Goal: Information Seeking & Learning: Find specific fact

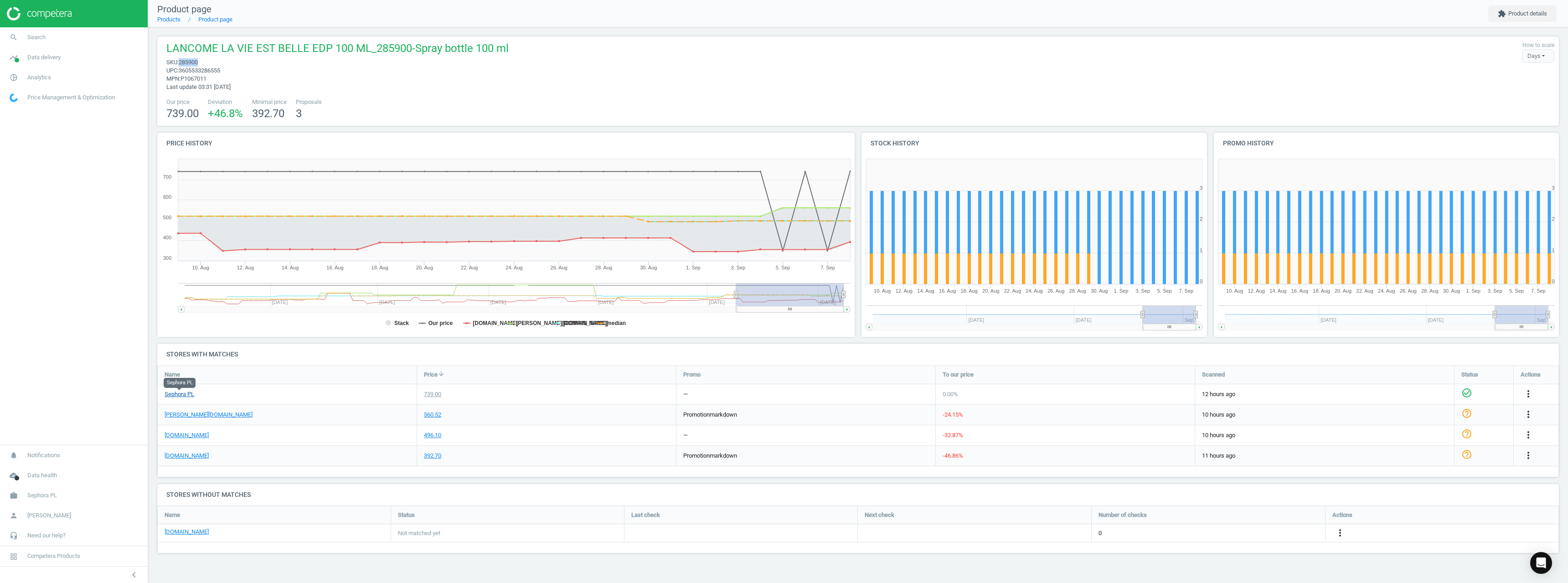
click at [188, 393] on link "Sephora PL" at bounding box center [179, 394] width 30 height 8
click at [175, 455] on link "[DOMAIN_NAME]" at bounding box center [186, 455] width 44 height 8
click at [65, 41] on link "search Search" at bounding box center [74, 37] width 148 height 20
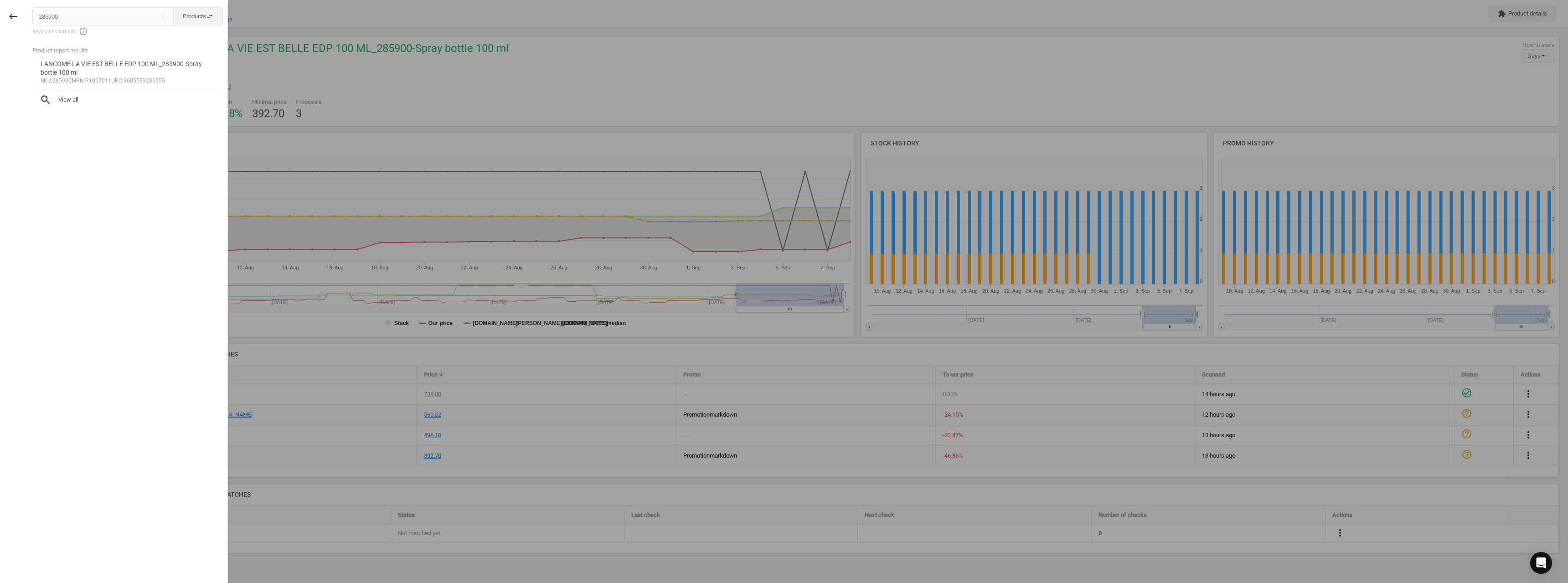
click at [77, 17] on input "285900" at bounding box center [103, 16] width 142 height 18
click at [69, 12] on input "285900" at bounding box center [103, 16] width 142 height 18
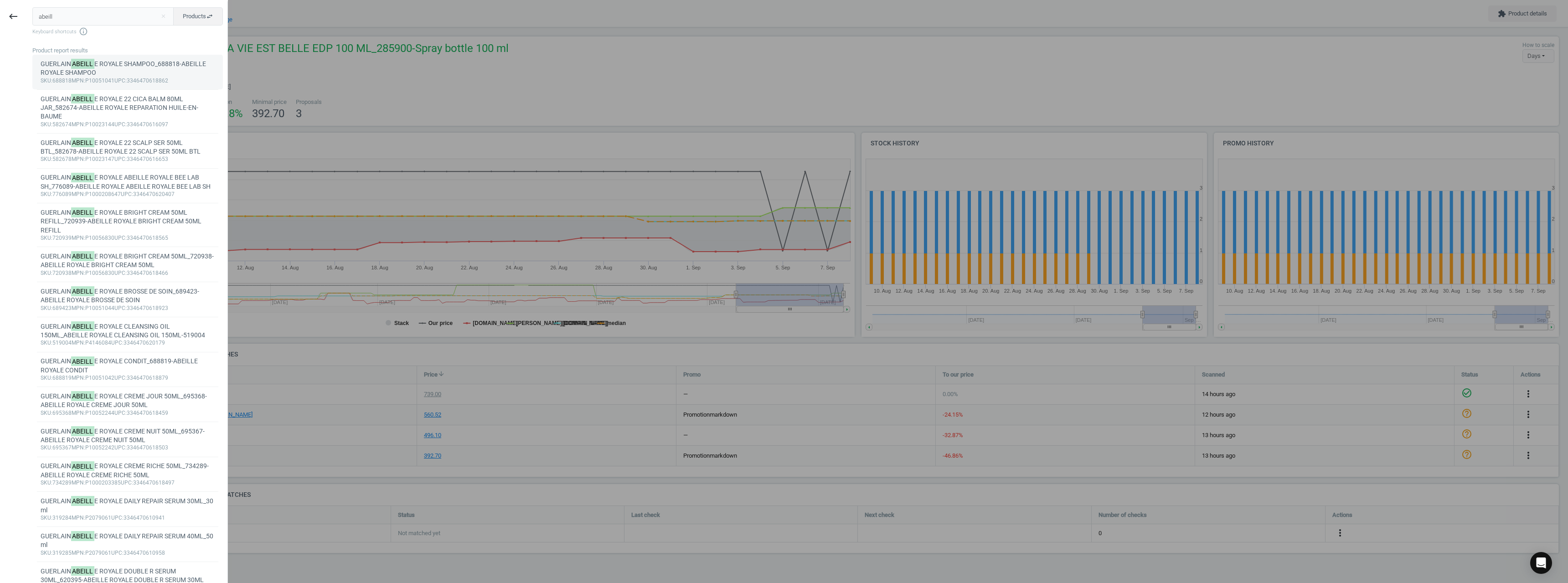
type input "abeill"
click at [137, 67] on div "[PERSON_NAME] E ROYALE SHAMPOO_688818-ABEILLE ROYALE SHAMPOO" at bounding box center [128, 68] width 175 height 18
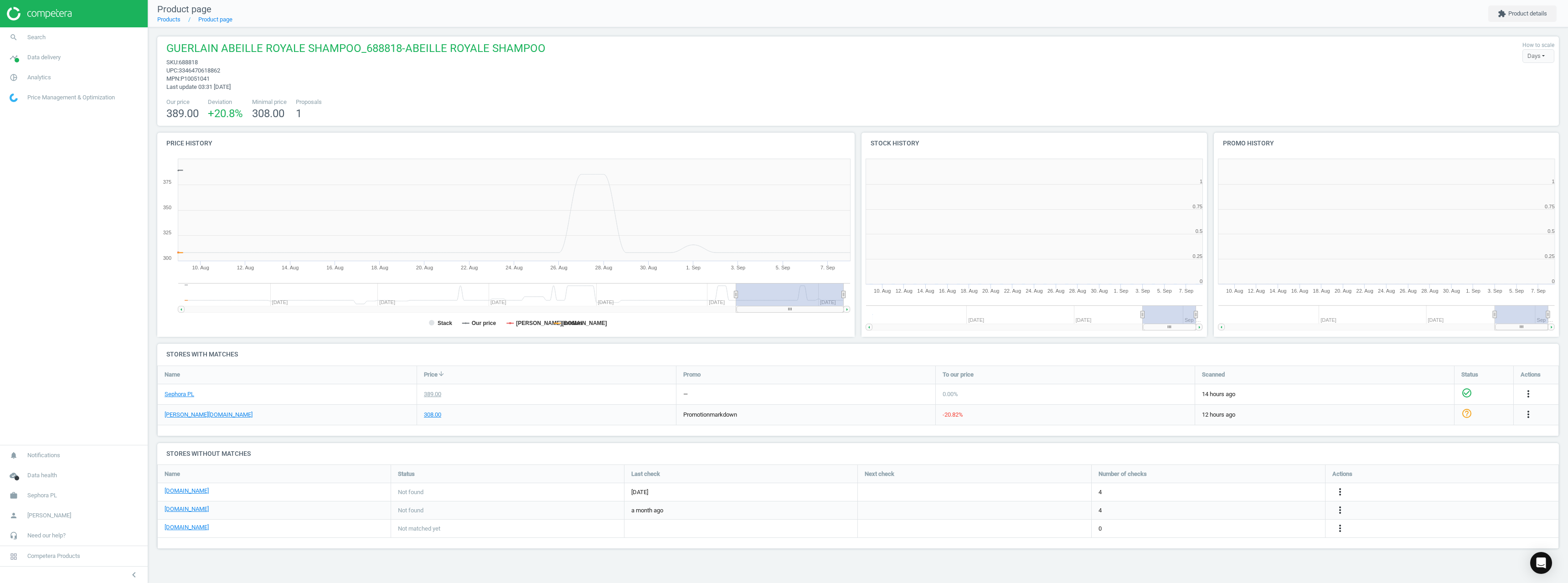
scroll to position [197, 359]
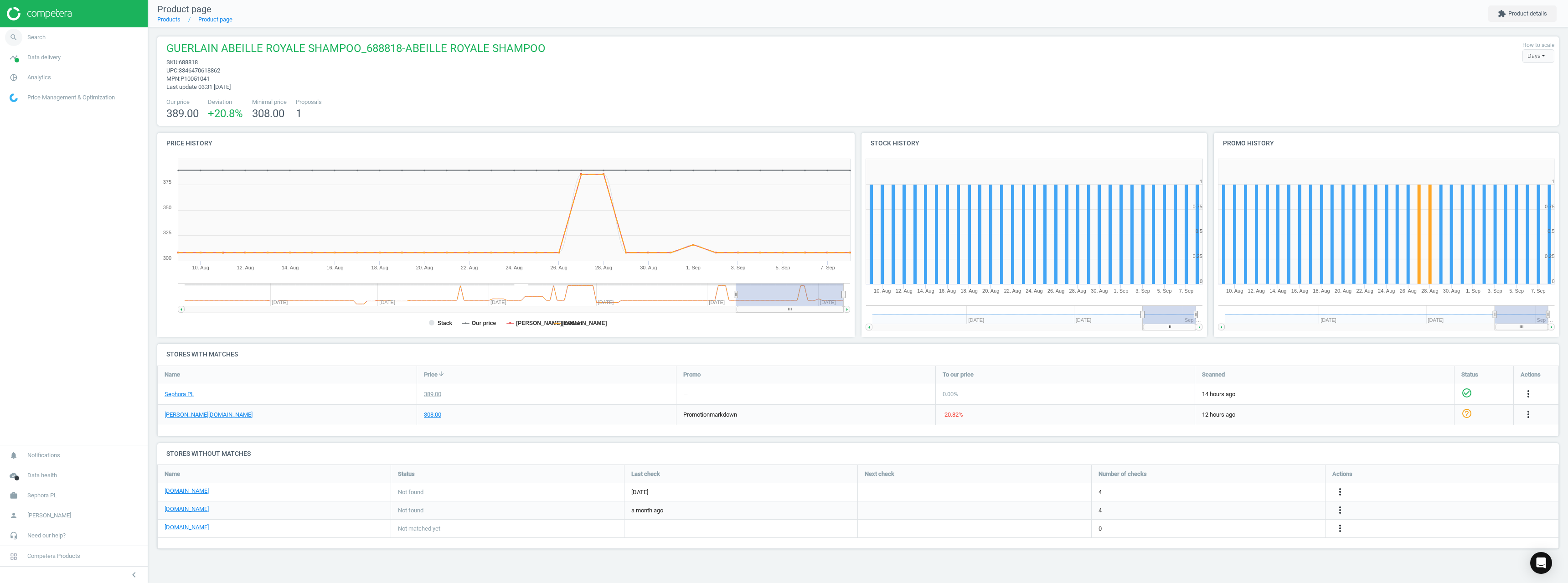
click at [72, 41] on link "search Search" at bounding box center [74, 37] width 148 height 20
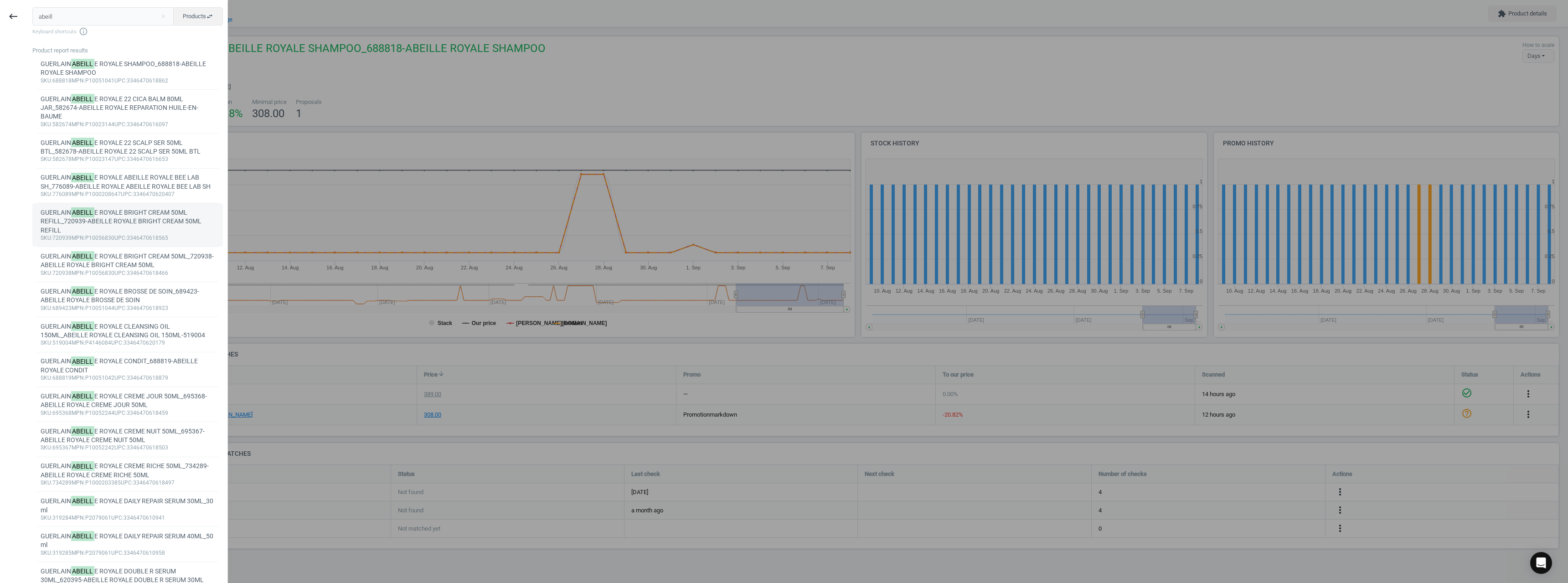
click at [141, 232] on div "GUERLAIN ABEILL E ROYALE BRIGHT CREAM 50ML REFILL_720939-ABEILLE ROYALE BRIGHT …" at bounding box center [128, 221] width 175 height 26
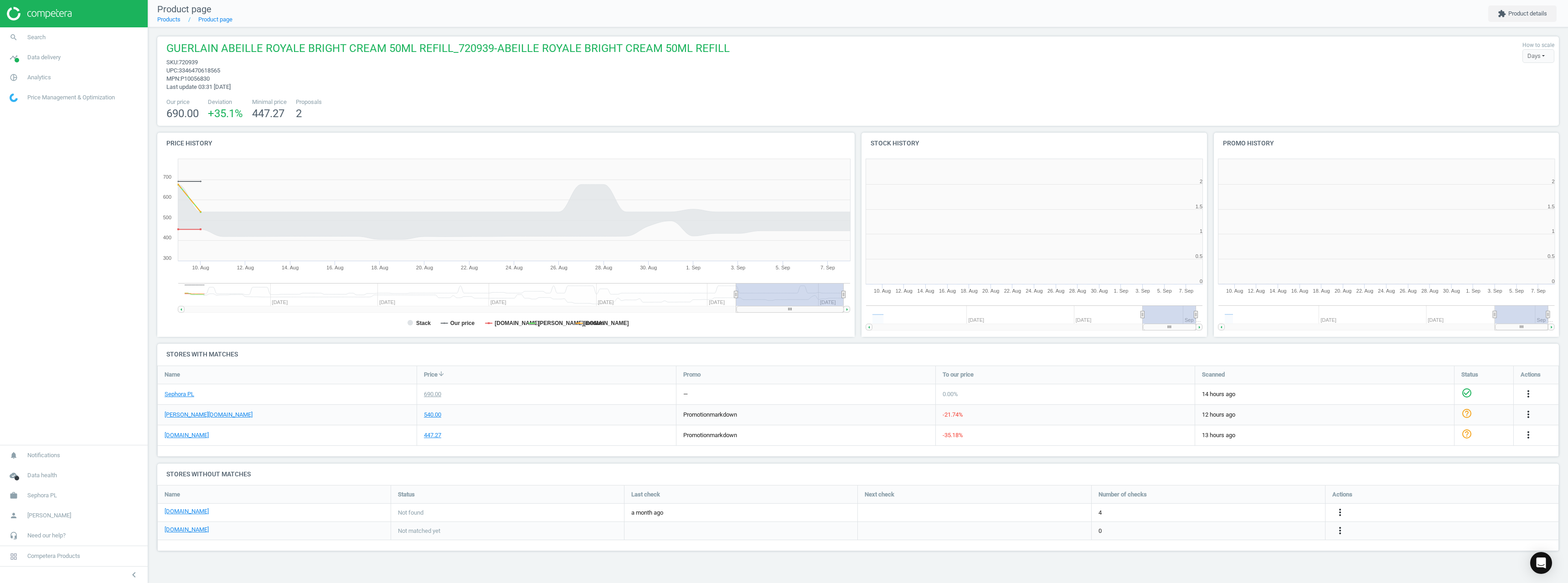
scroll to position [197, 359]
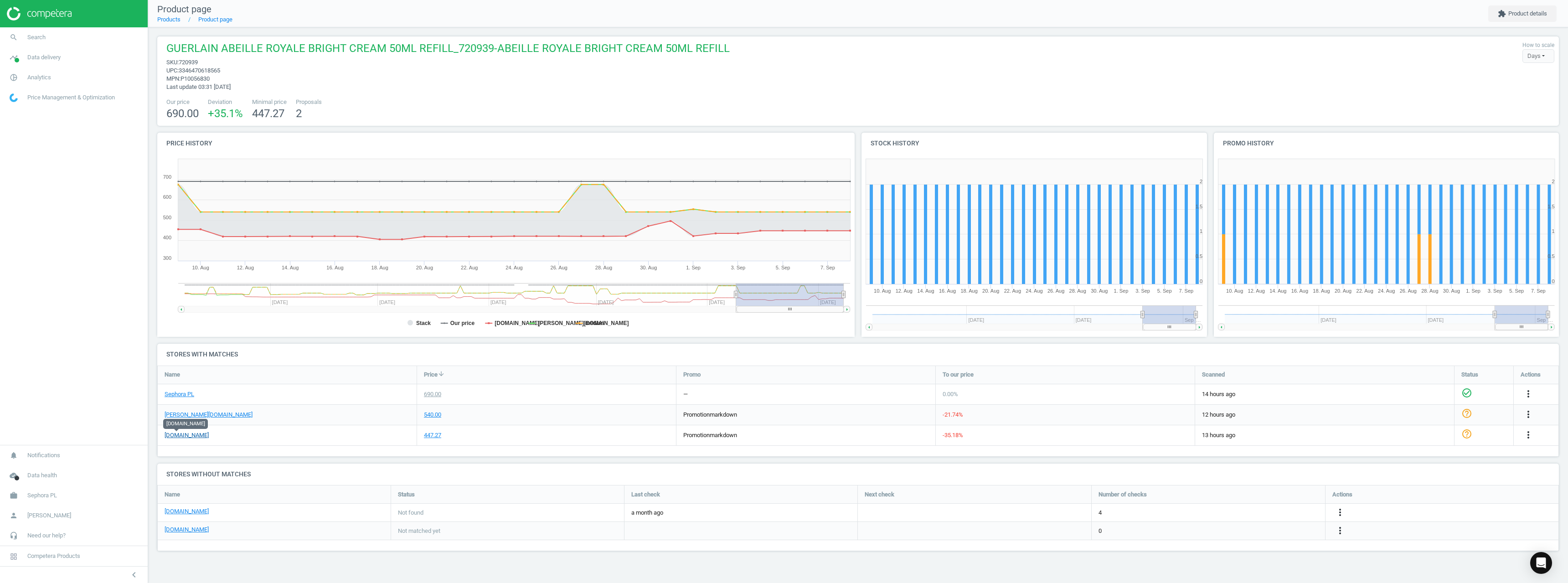
click at [184, 434] on link "[DOMAIN_NAME]" at bounding box center [186, 435] width 44 height 8
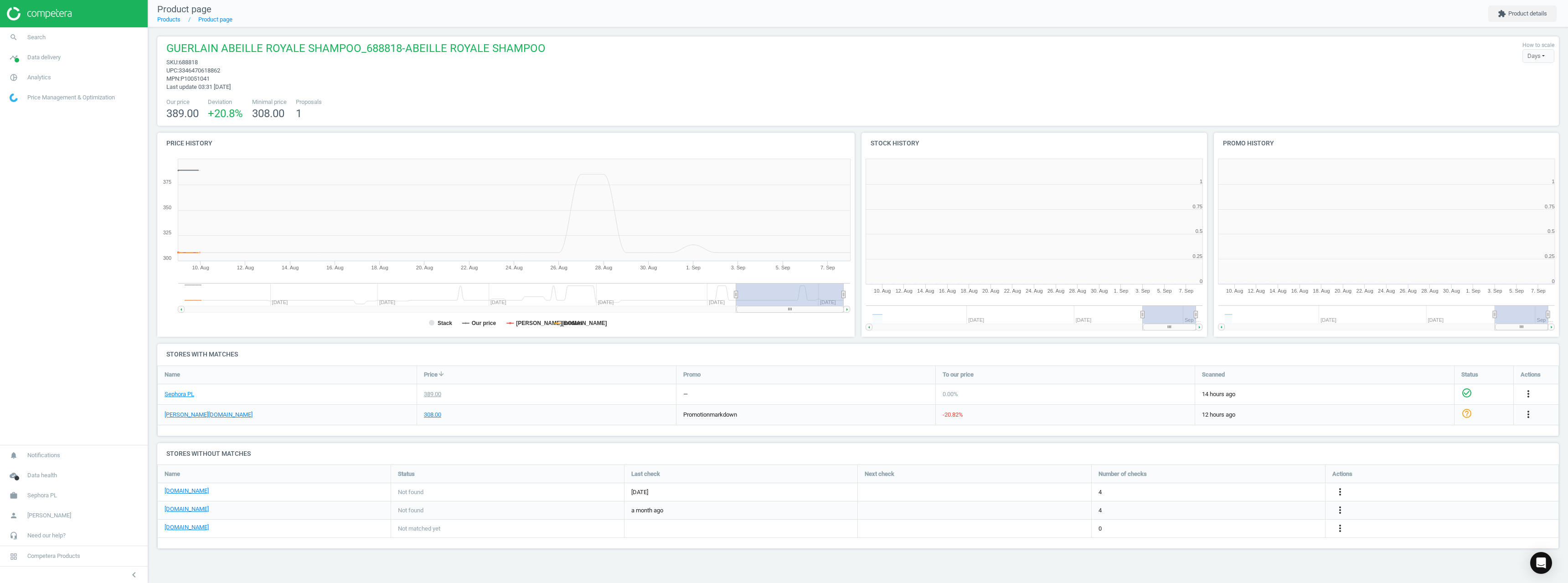
scroll to position [197, 359]
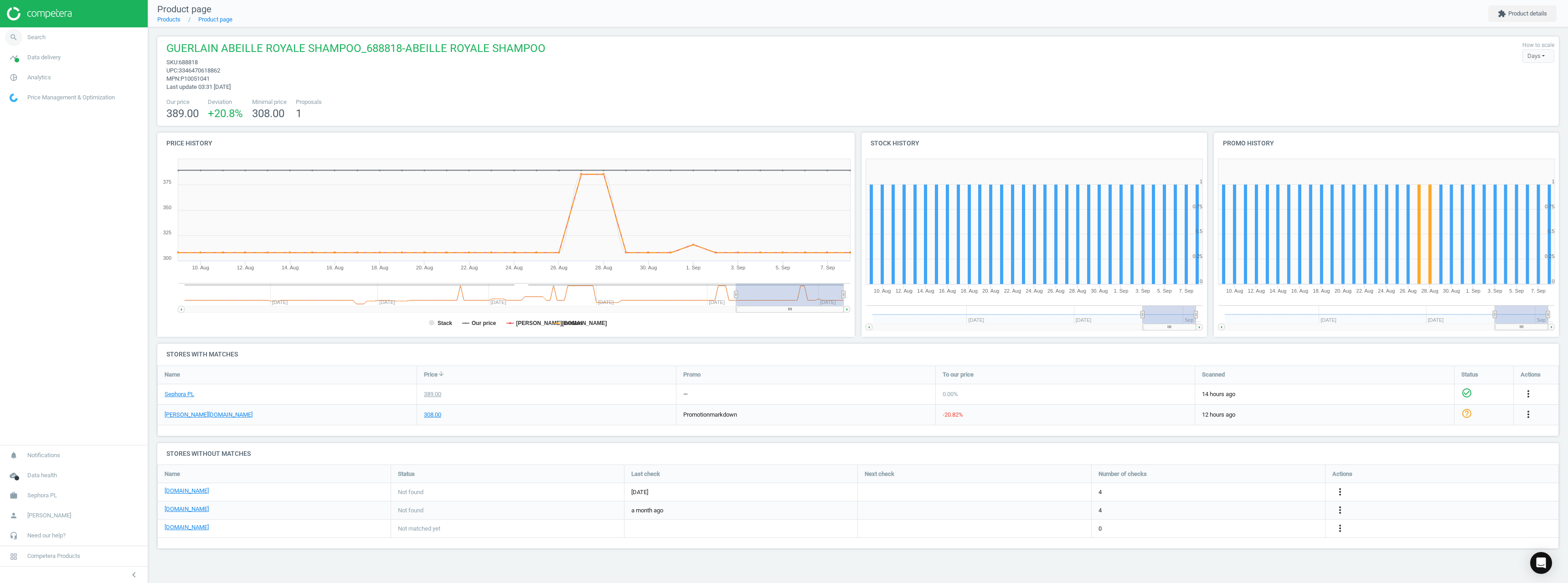
click at [86, 40] on link "search Search" at bounding box center [74, 37] width 148 height 20
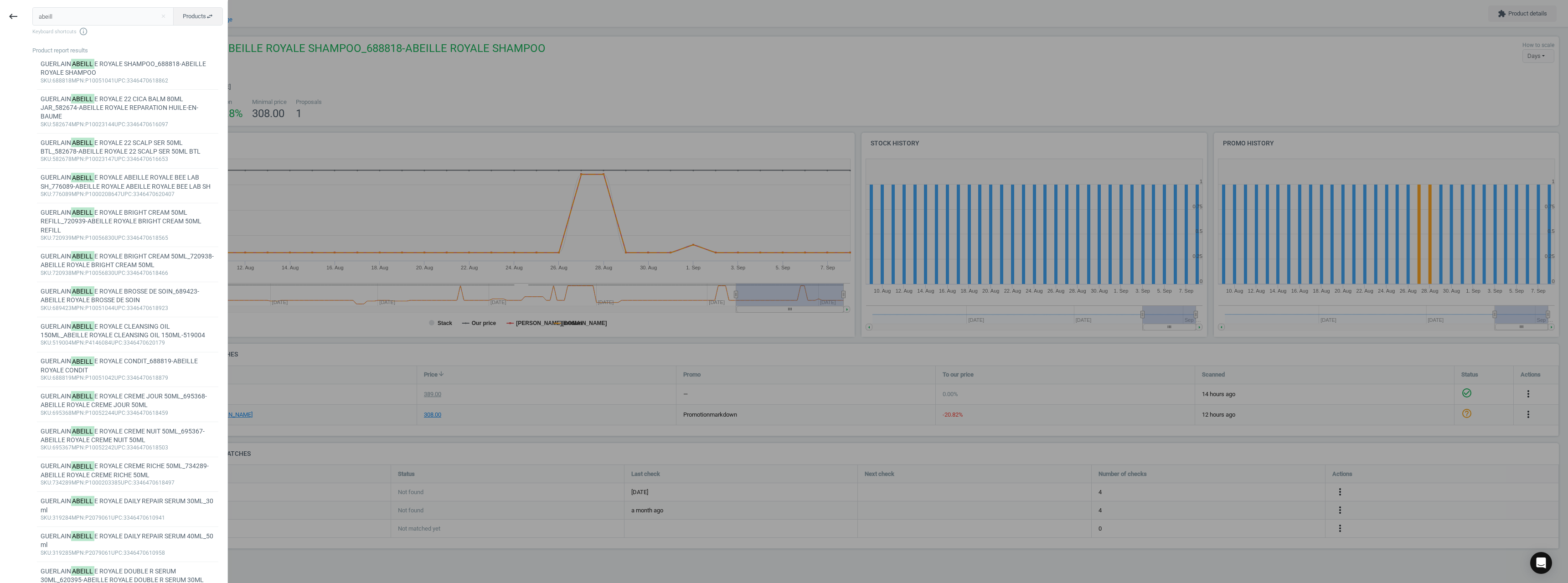
click at [93, 18] on input "abeill" at bounding box center [103, 16] width 142 height 18
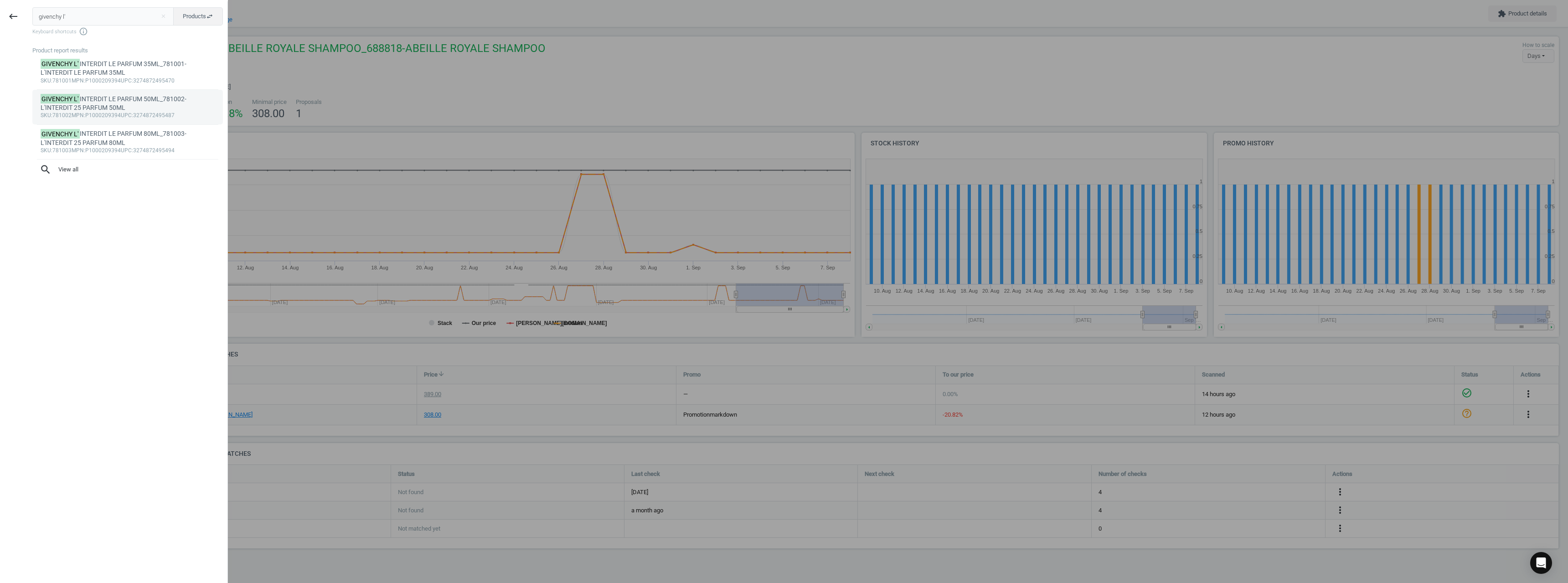
type input "givenchy l'"
click at [119, 110] on div "GIVENCHY L' INTERDIT LE PARFUM 50ML_781002-L'INTERDIT 25 PARFUM 50ML" at bounding box center [128, 103] width 175 height 18
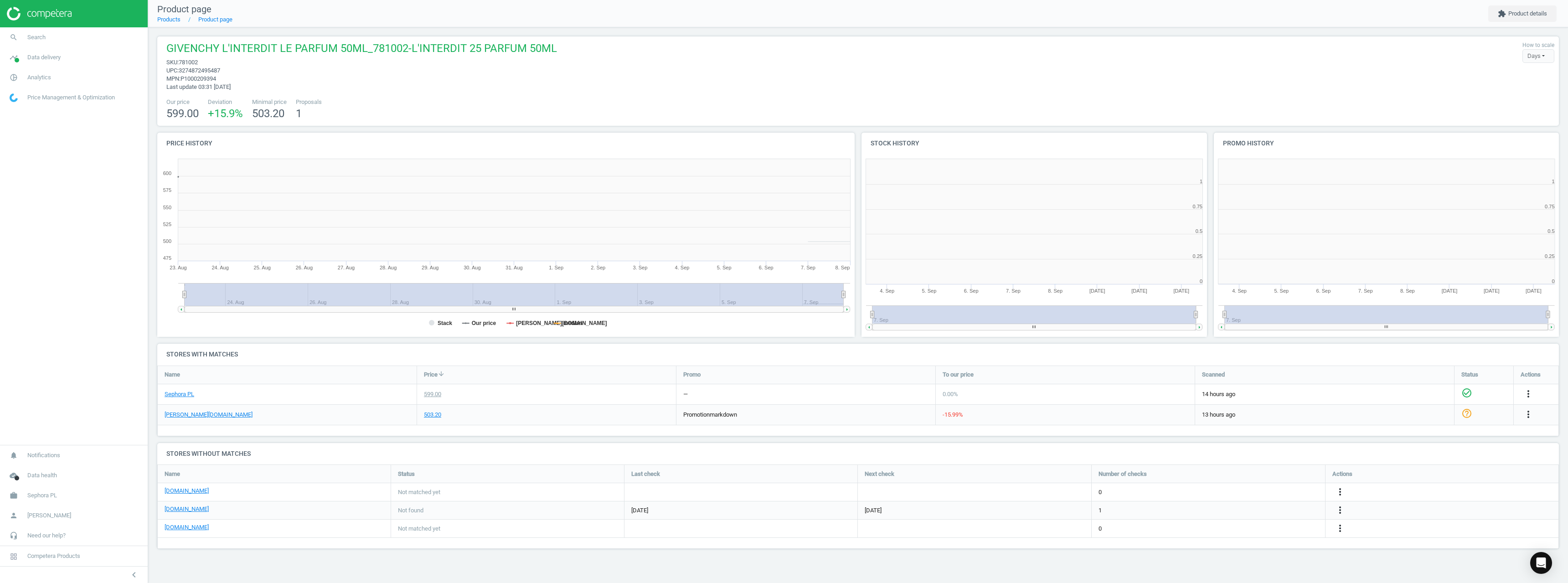
scroll to position [197, 359]
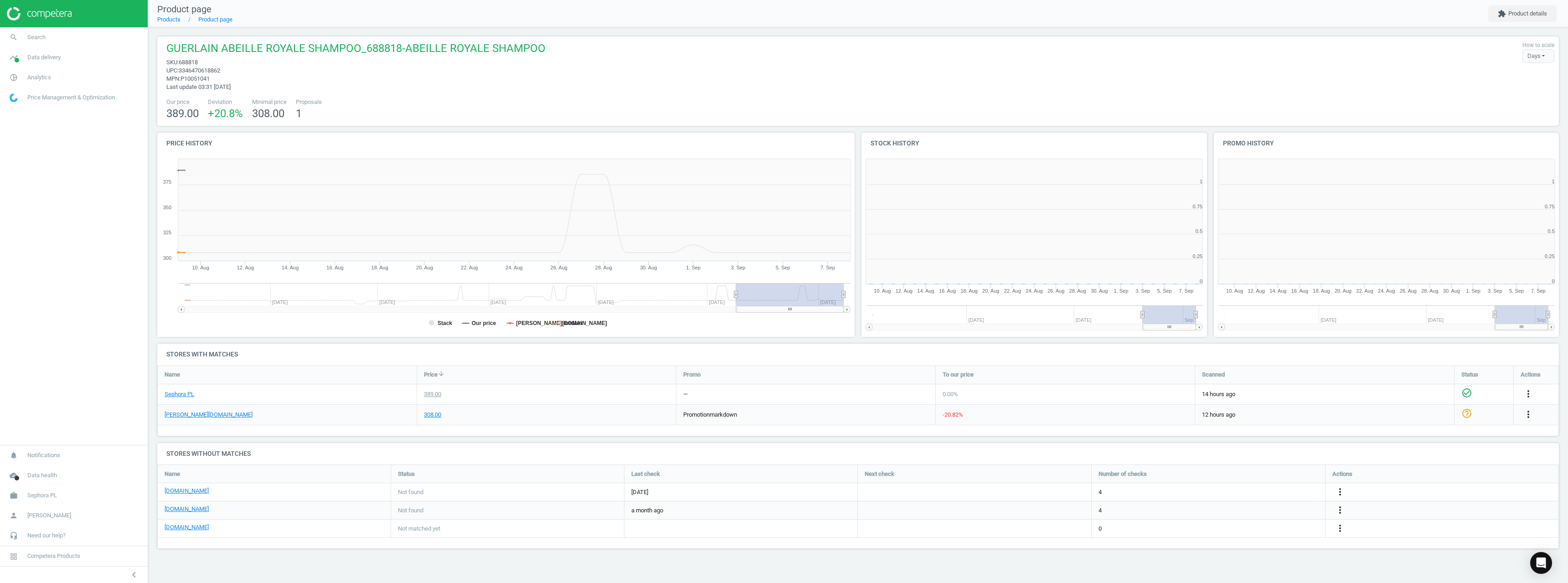
scroll to position [197, 359]
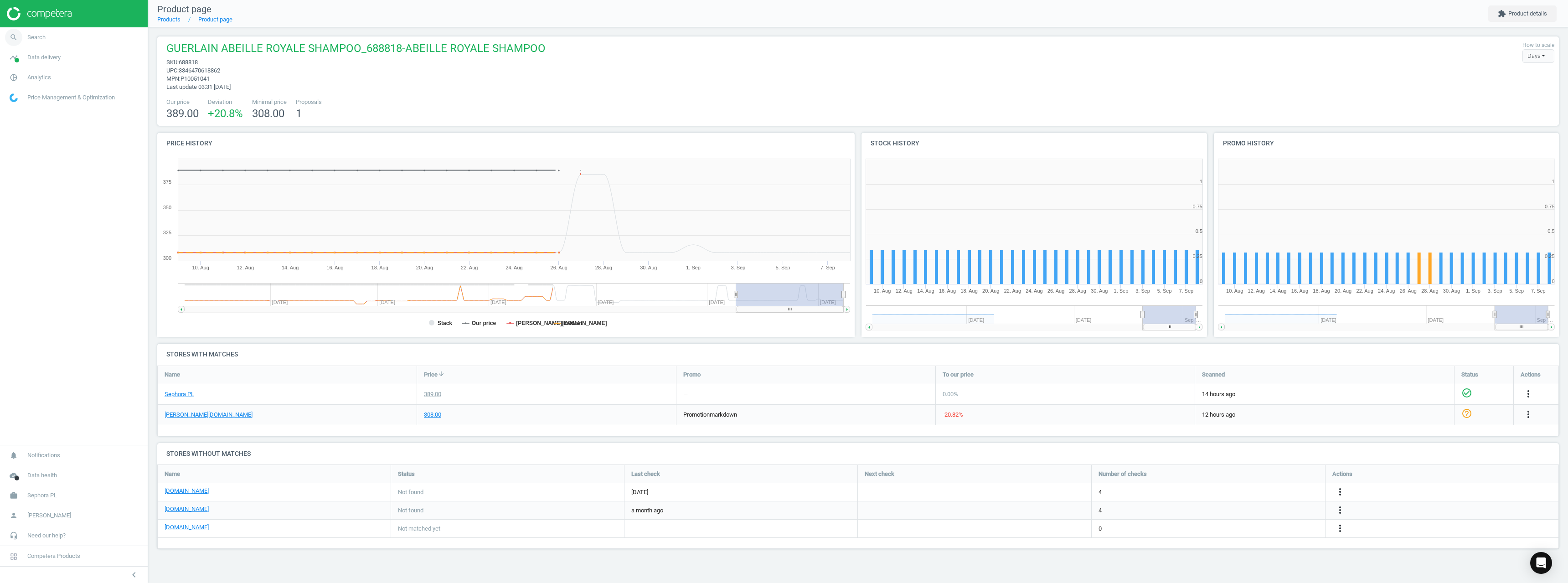
click at [38, 38] on span "Search" at bounding box center [37, 37] width 18 height 8
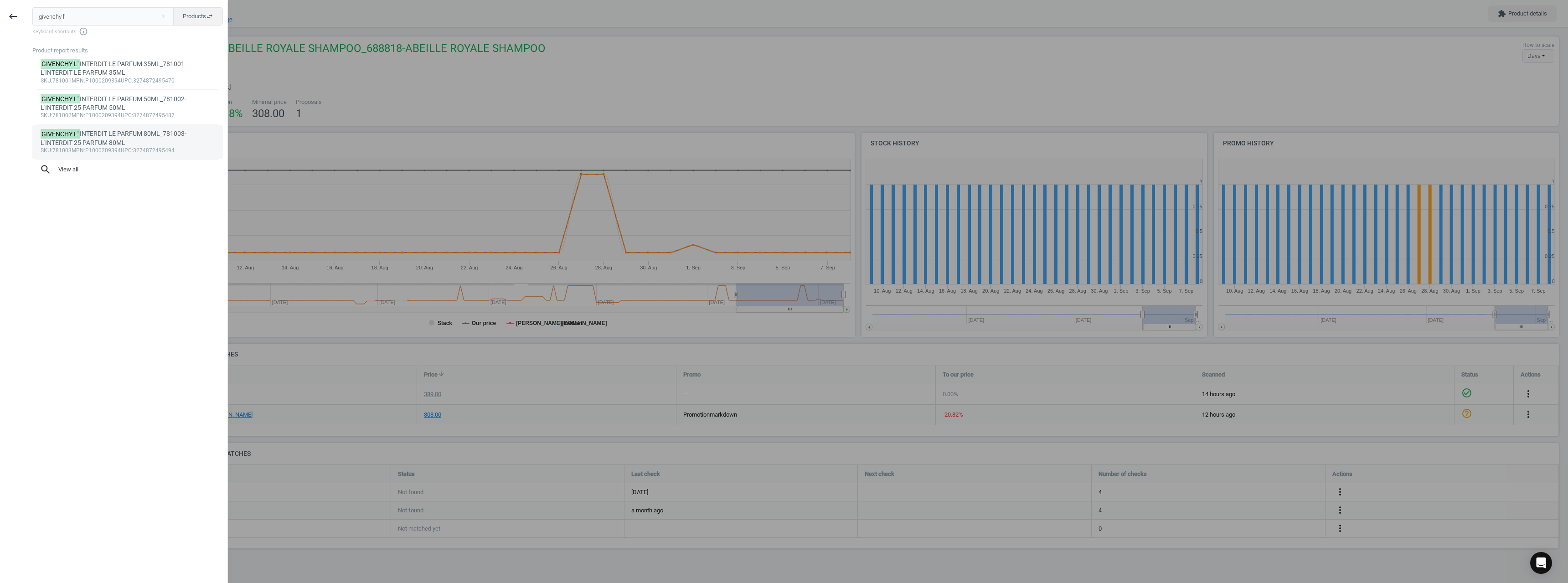
click at [127, 141] on div "GIVENCHY L' INTERDIT LE PARFUM 80ML_781003-L'INTERDIT 25 PARFUM 80ML" at bounding box center [128, 138] width 175 height 18
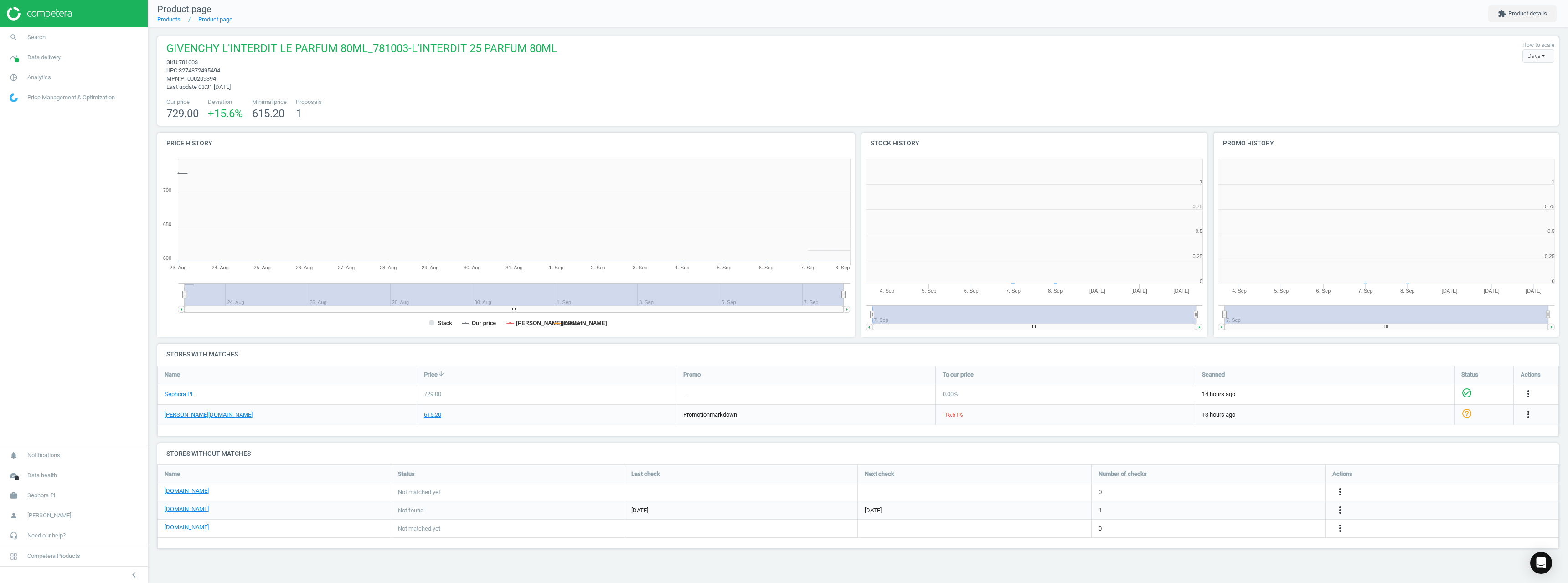
scroll to position [197, 359]
click at [33, 42] on link "search Search" at bounding box center [74, 37] width 148 height 20
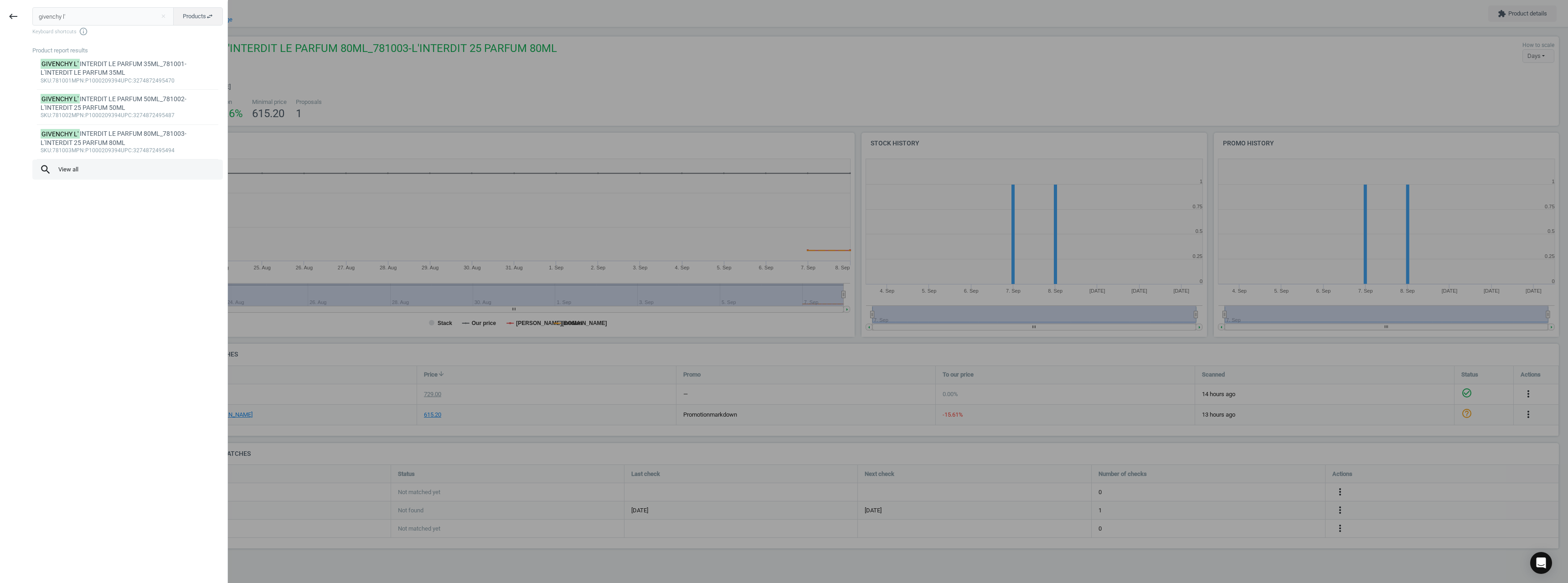
click at [71, 175] on span "search View all" at bounding box center [127, 169] width 176 height 12
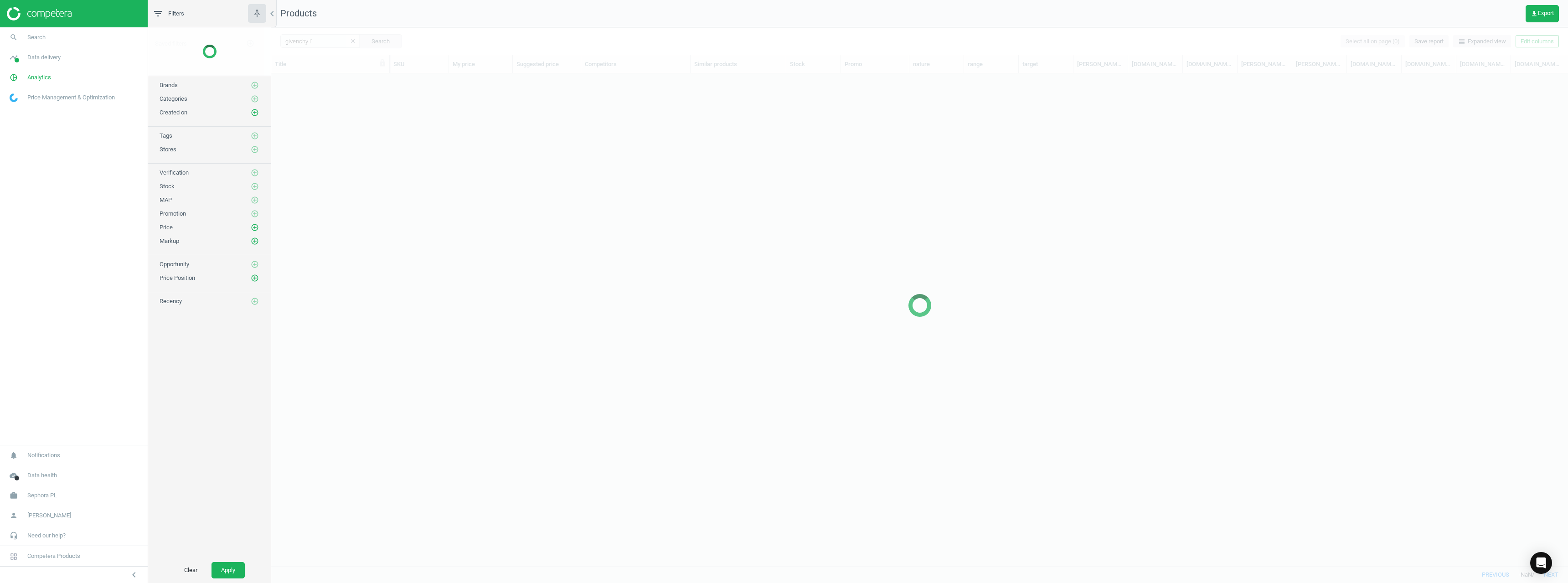
scroll to position [478, 1290]
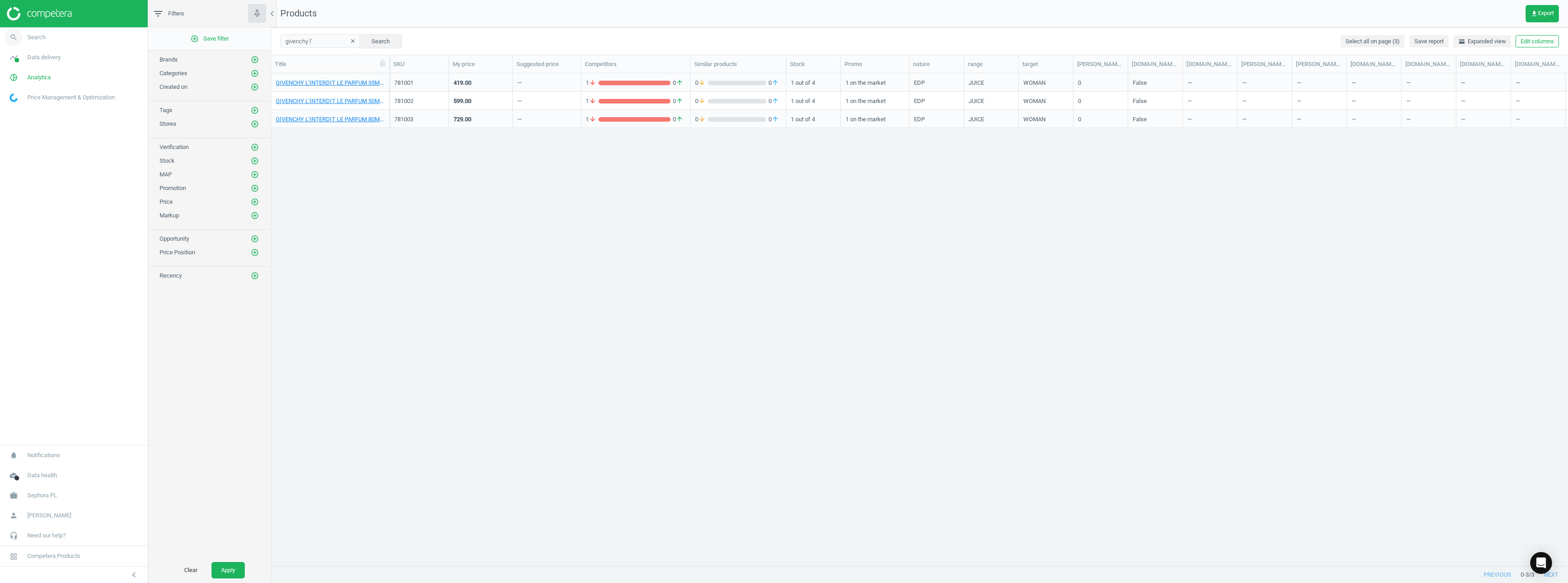
click at [49, 43] on link "search Search" at bounding box center [74, 37] width 148 height 20
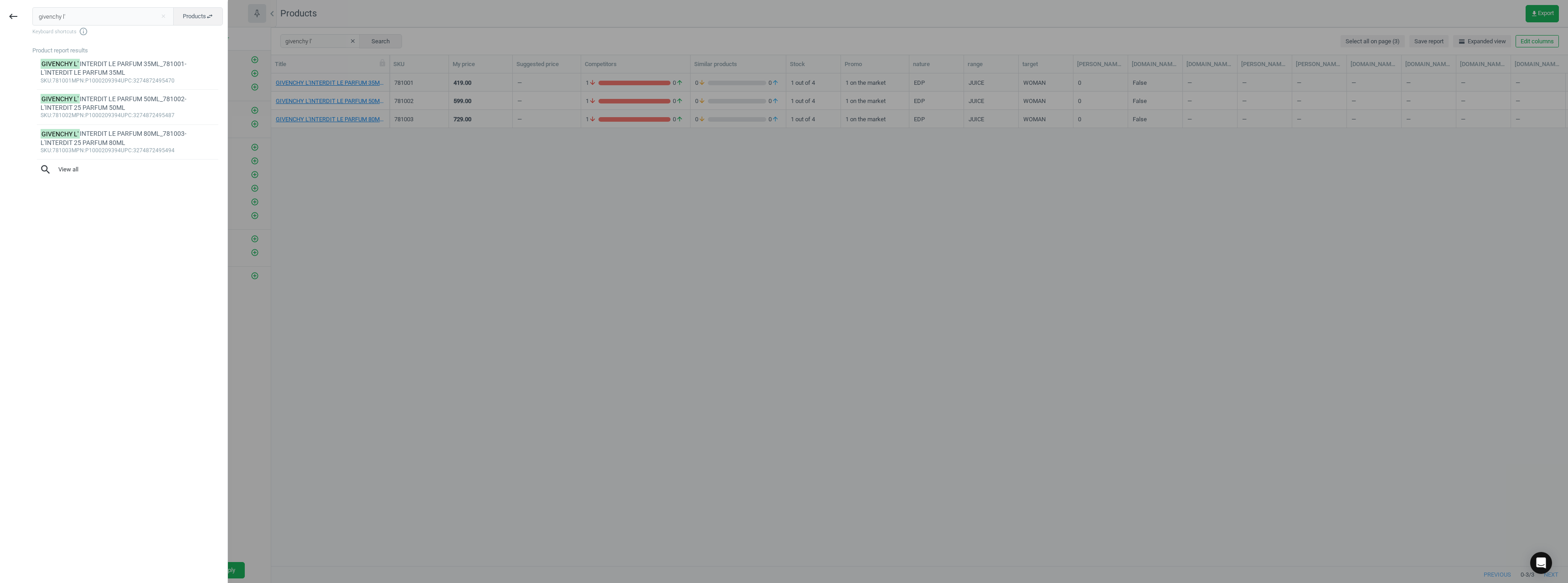
click at [61, 13] on input "givenchy l'" at bounding box center [103, 16] width 142 height 18
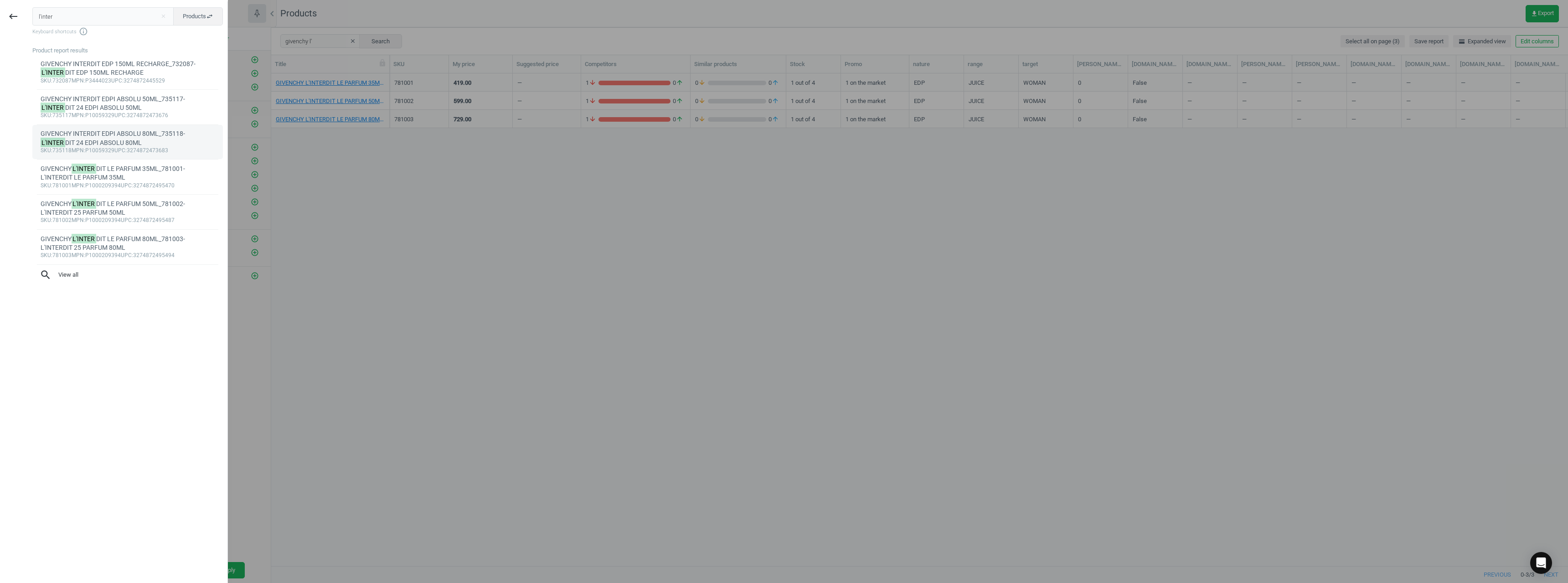
type input "l'inter"
click at [131, 150] on div "sku :735118 mpn :P10059329 upc :3274872473683" at bounding box center [128, 151] width 175 height 7
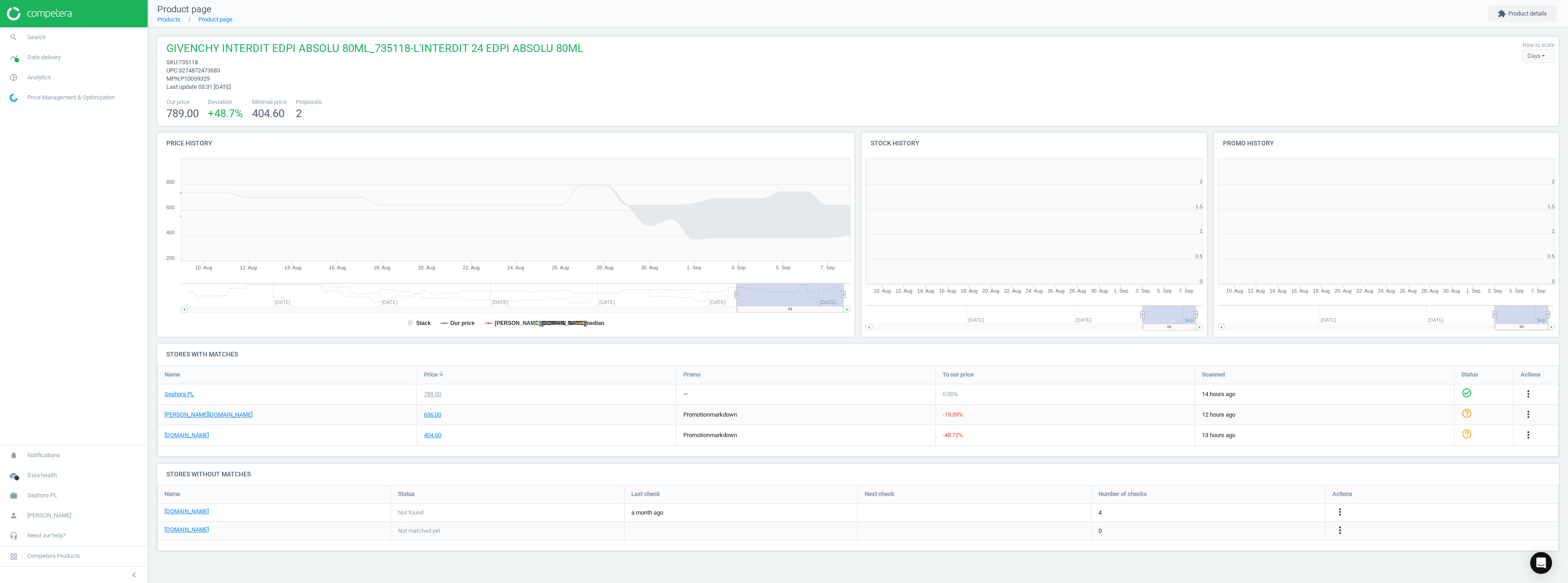
scroll to position [4, 4]
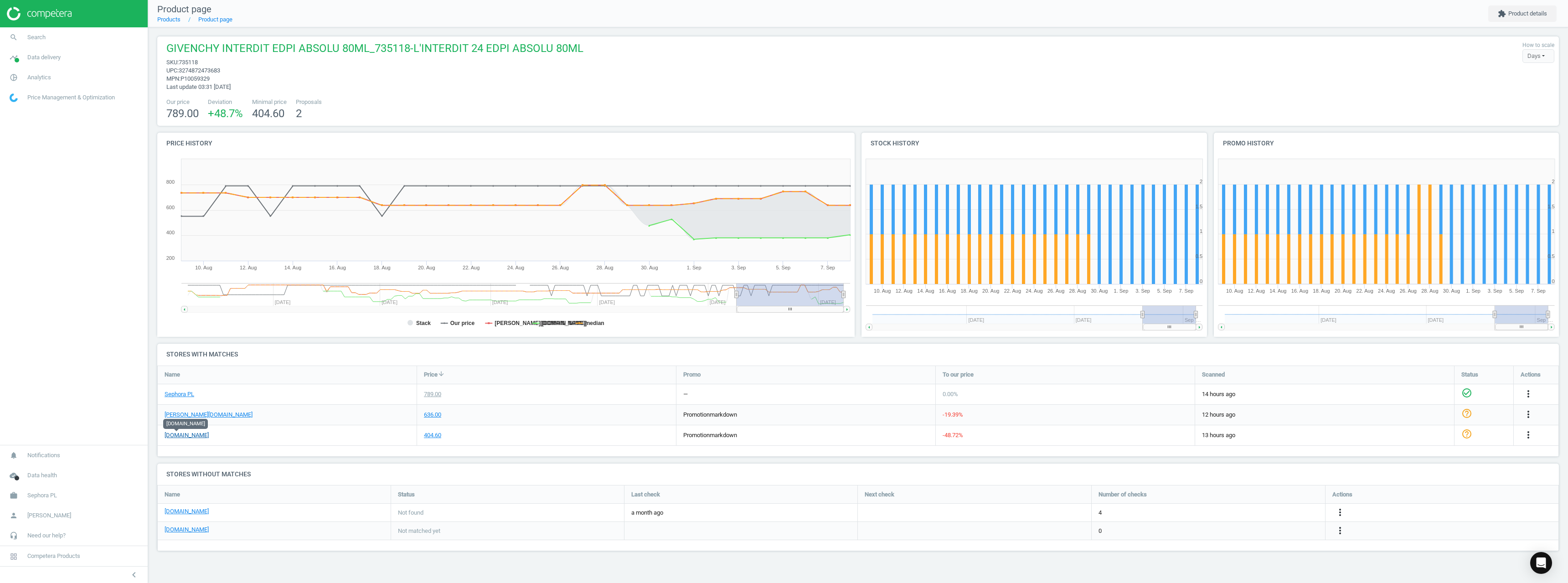
click at [178, 432] on link "[DOMAIN_NAME]" at bounding box center [186, 435] width 44 height 8
